Goal: Task Accomplishment & Management: Manage account settings

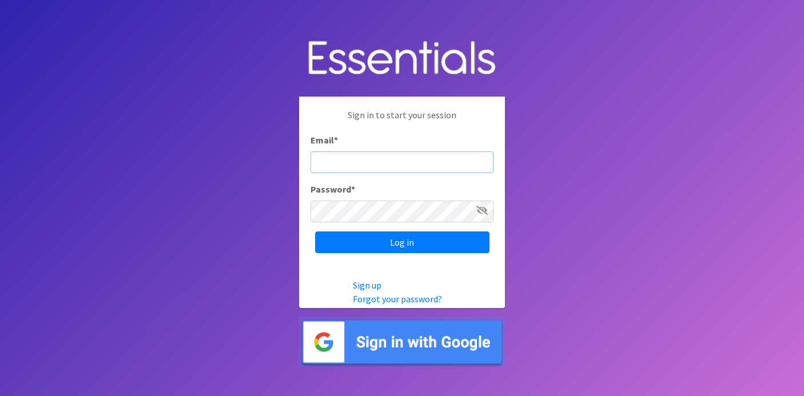
type input "judi@momshelpingmomsfoundation.org"
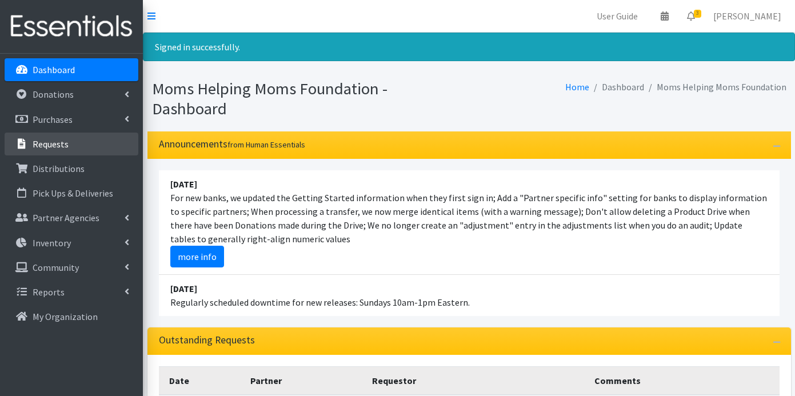
click at [44, 143] on p "Requests" at bounding box center [51, 143] width 36 height 11
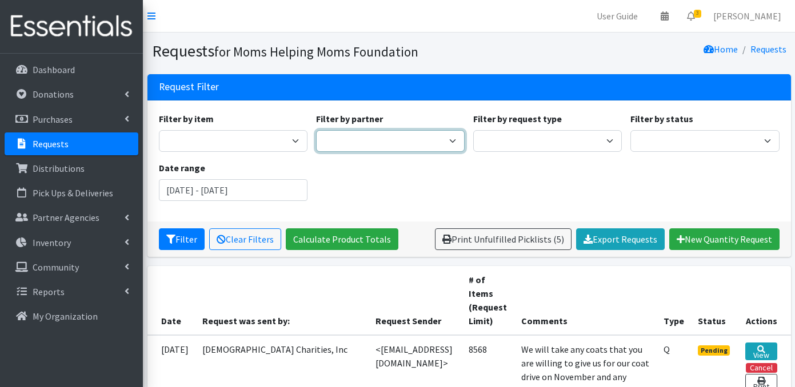
click at [366, 147] on select "A Better Choice Empowerment Center Acenda Integrated Health - FSC Acenda Integr…" at bounding box center [390, 141] width 149 height 22
select select "1689"
click at [316, 130] on select "A Better Choice Empowerment Center Acenda Integrated Health - FSC Acenda Integr…" at bounding box center [390, 141] width 149 height 22
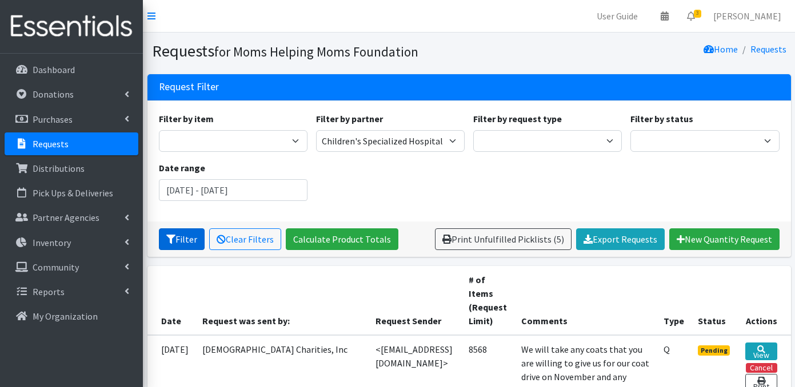
click at [186, 241] on button "Filter" at bounding box center [182, 240] width 46 height 22
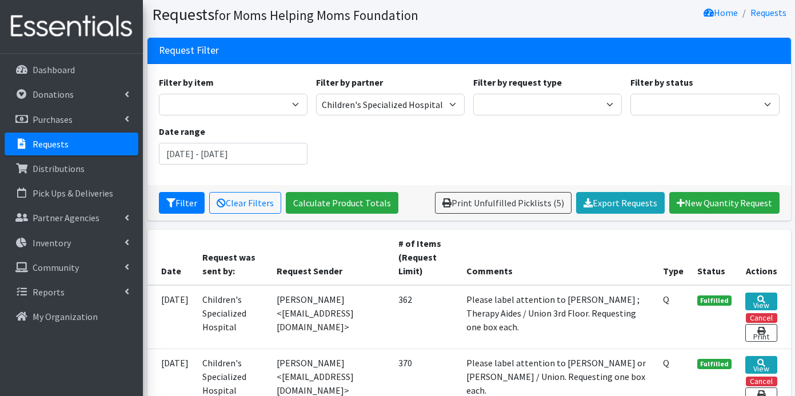
scroll to position [38, 0]
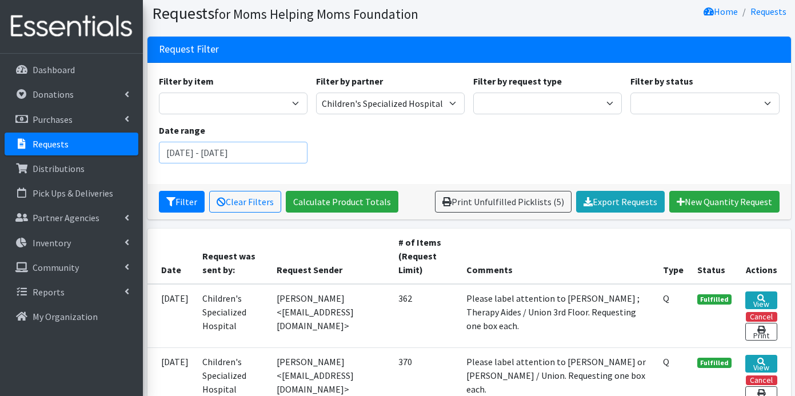
click at [288, 153] on input "[DATE] - [DATE]" at bounding box center [233, 153] width 149 height 22
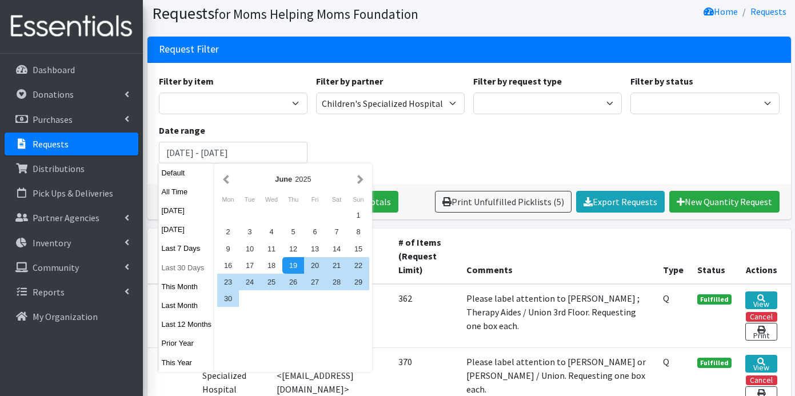
click at [192, 267] on button "Last 30 Days" at bounding box center [187, 267] width 56 height 17
type input "[DATE] - [DATE]"
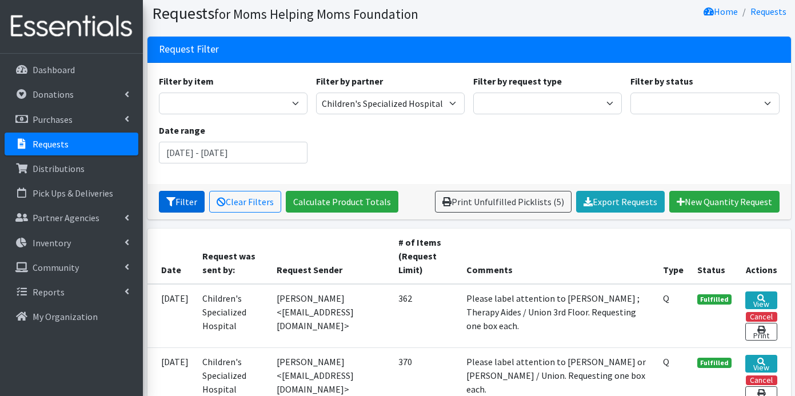
click at [192, 205] on button "Filter" at bounding box center [182, 202] width 46 height 22
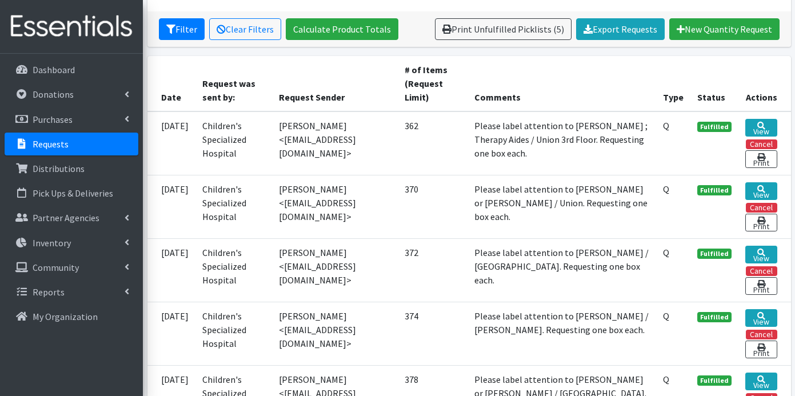
scroll to position [211, 0]
